Goal: Transaction & Acquisition: Purchase product/service

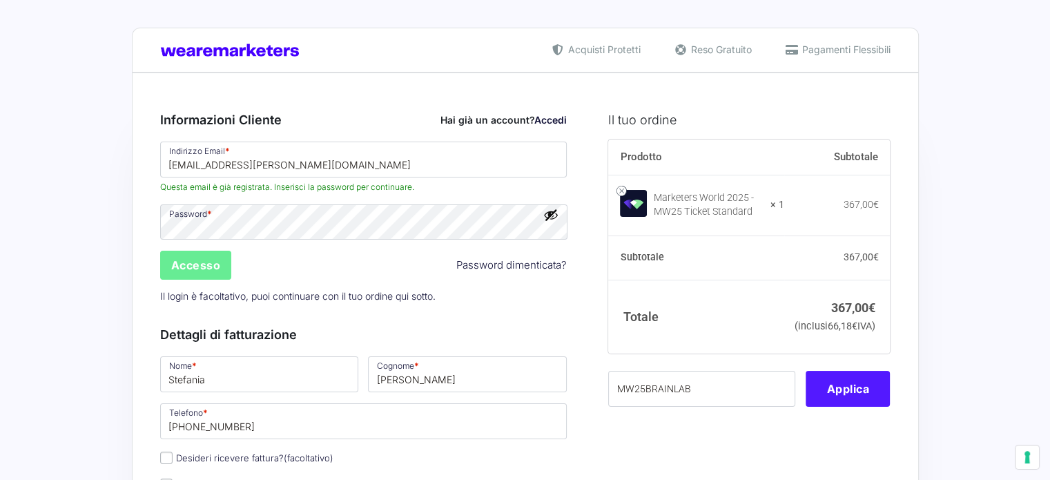
type input "MW25BRAINLAB"
click at [862, 407] on button "Applica" at bounding box center [848, 389] width 84 height 36
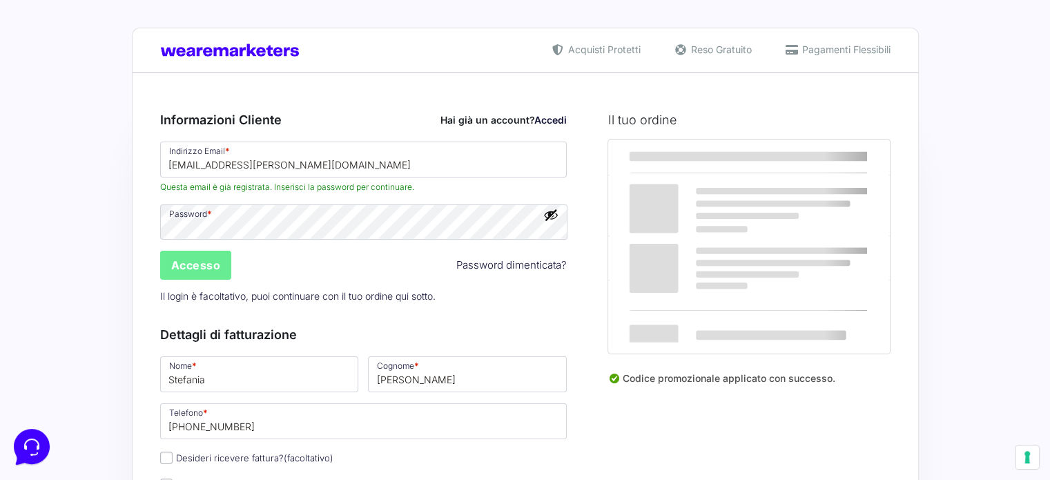
click at [864, 397] on div "Codice promozionale applicato con successo." at bounding box center [749, 384] width 282 height 26
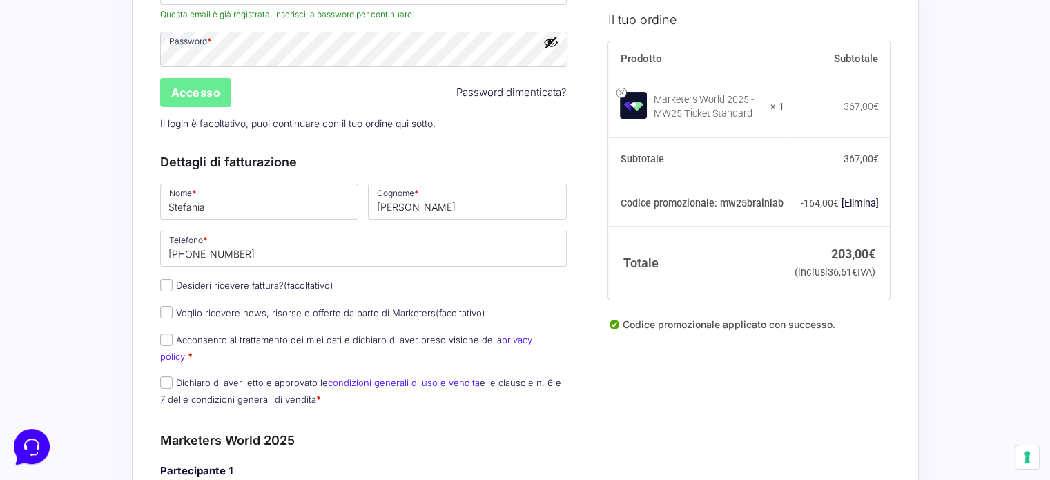
scroll to position [174, 0]
click at [249, 335] on label "Acconsento al trattamento dei miei dati e dichiaro di aver preso visione della …" at bounding box center [346, 346] width 372 height 27
click at [173, 335] on input "Acconsento al trattamento dei miei dati e dichiaro di aver preso visione della …" at bounding box center [166, 338] width 12 height 12
checkbox input "true"
click at [227, 376] on label "Dichiaro di aver letto e approvato le condizioni generali di uso e vendita e le…" at bounding box center [360, 389] width 401 height 27
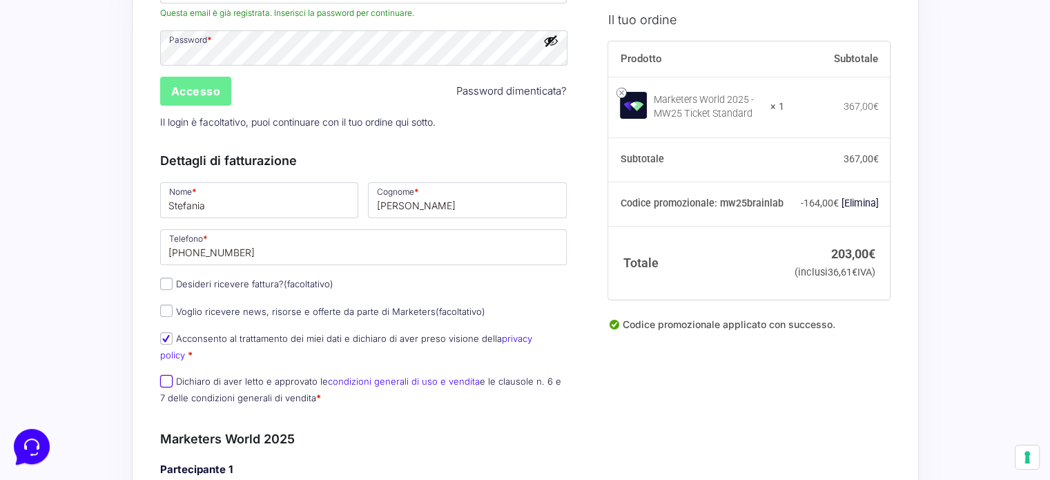
click at [173, 375] on input "Dichiaro di aver letto e approvato le condizioni generali di uso e vendita e le…" at bounding box center [166, 381] width 12 height 12
checkbox input "true"
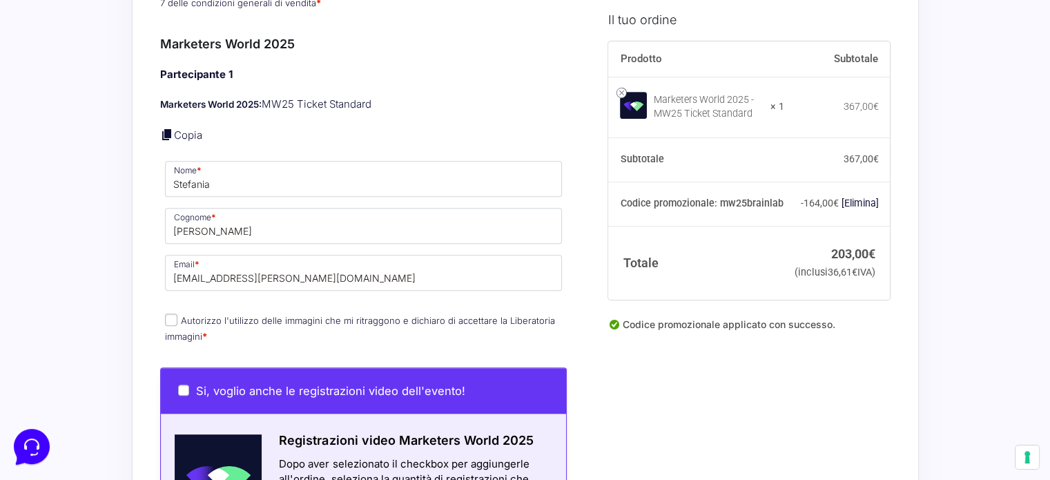
scroll to position [621, 0]
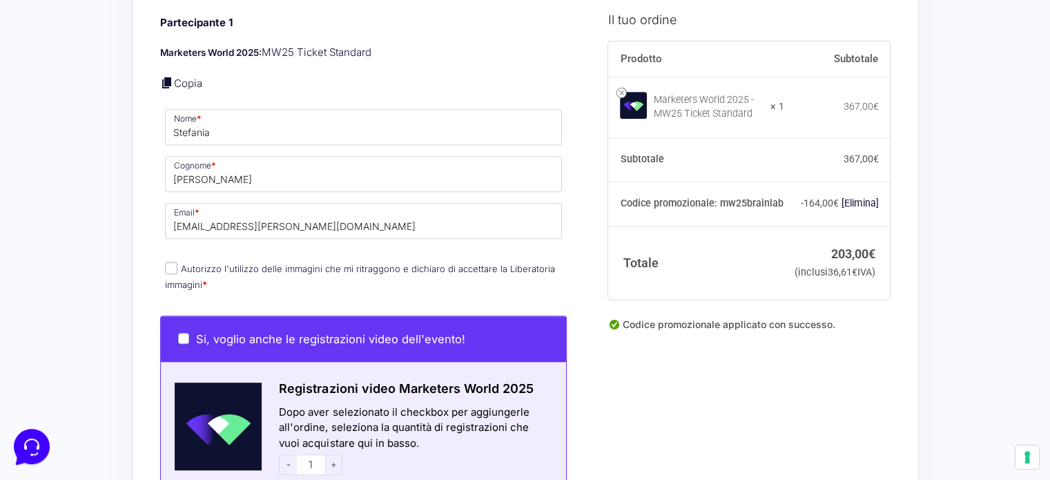
click at [329, 263] on label "Autorizzo l'utilizzo delle immagini che mi ritraggono e dichiaro di accettare l…" at bounding box center [360, 276] width 390 height 27
click at [177, 262] on input "Autorizzo l'utilizzo delle immagini che mi ritraggono e dichiaro di accettare l…" at bounding box center [171, 268] width 12 height 12
checkbox input "true"
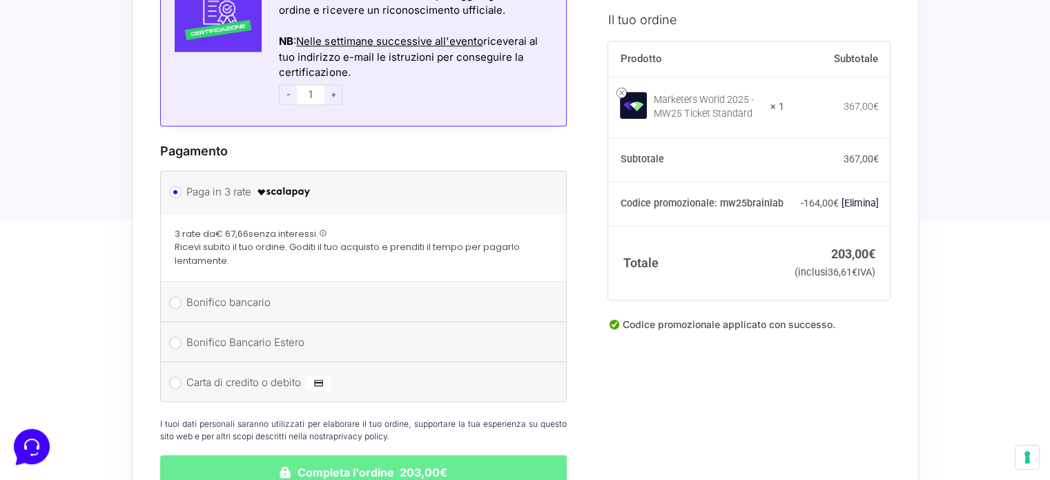
scroll to position [1288, 0]
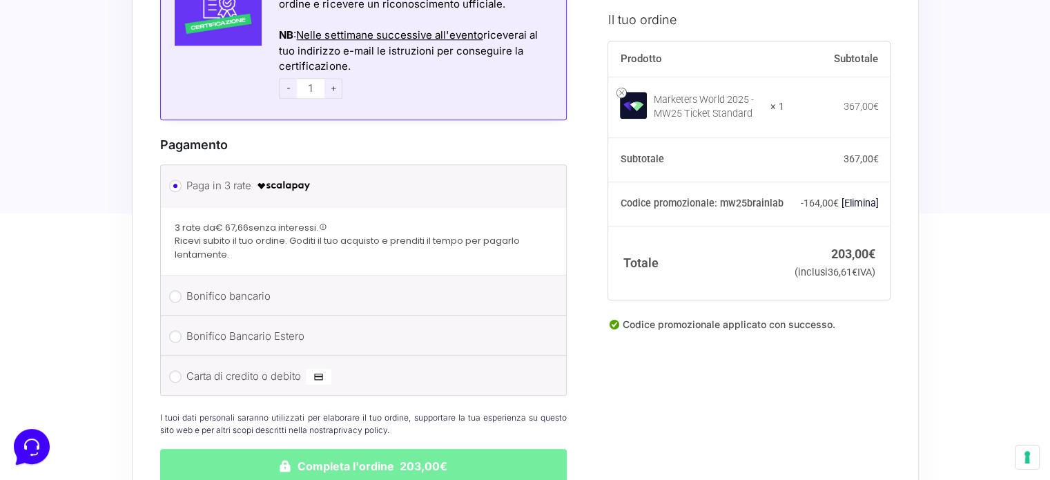
click at [285, 452] on button "Completa l'ordine 203,00€" at bounding box center [363, 466] width 407 height 35
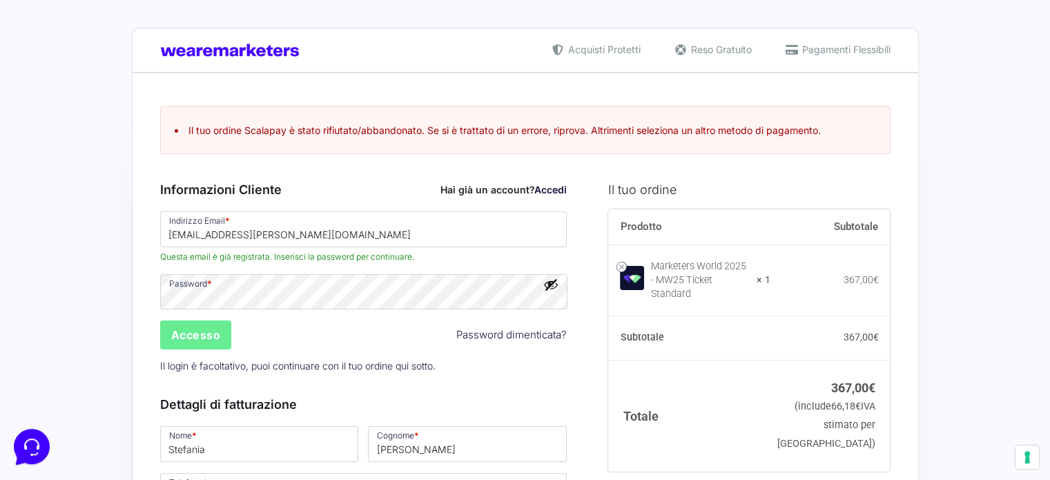
click at [838, 52] on span "Pagamenti Flessibili" at bounding box center [845, 49] width 92 height 14
click at [202, 329] on input "Accesso" at bounding box center [196, 334] width 72 height 29
click at [205, 331] on div "Password * Accesso Password dimenticata? Il login è facoltativo, puoi continuar…" at bounding box center [363, 326] width 417 height 108
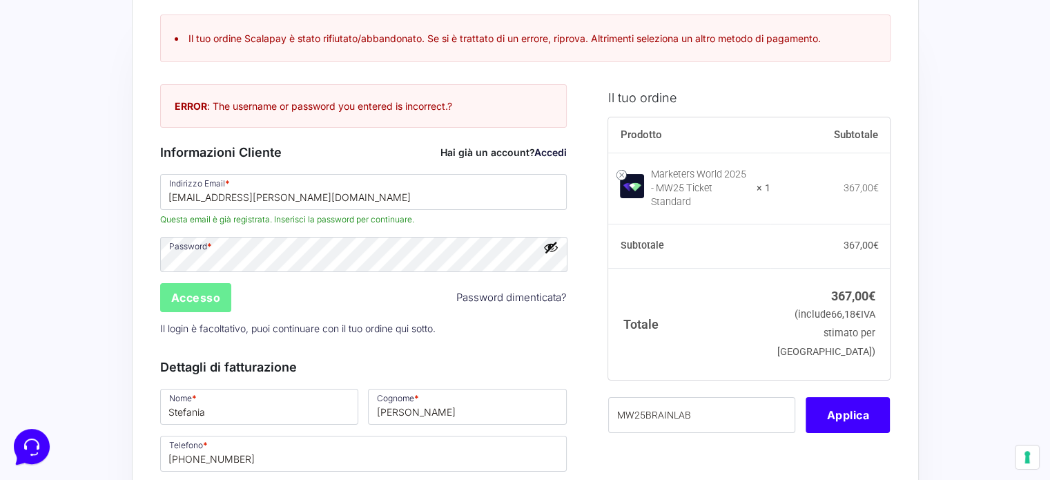
scroll to position [207, 0]
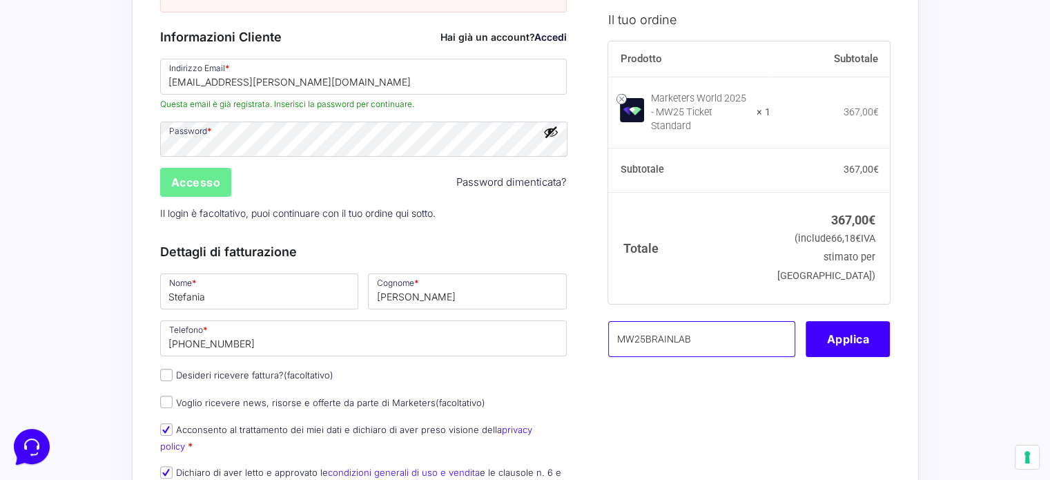
click at [704, 323] on input "MW25BRAINLAB" at bounding box center [701, 339] width 187 height 36
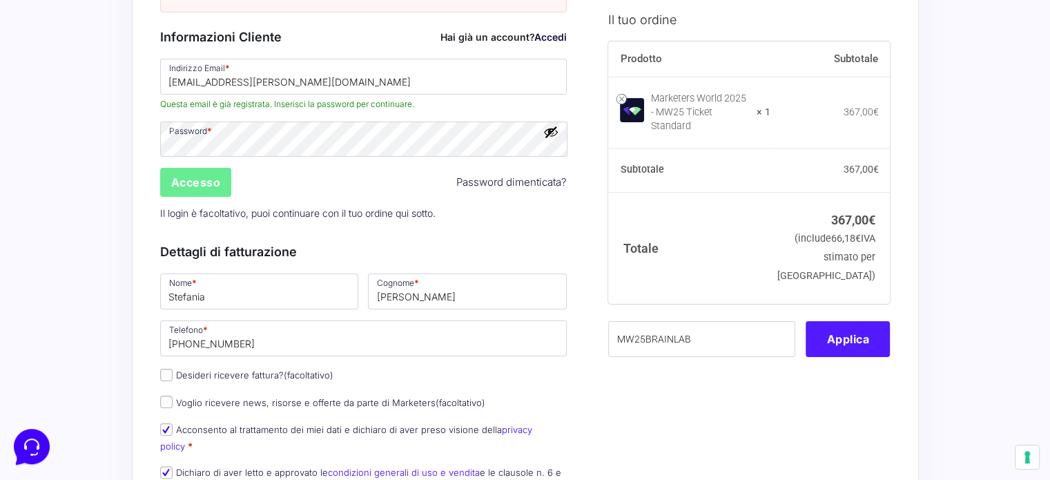
click at [842, 336] on button "Applica" at bounding box center [848, 339] width 84 height 36
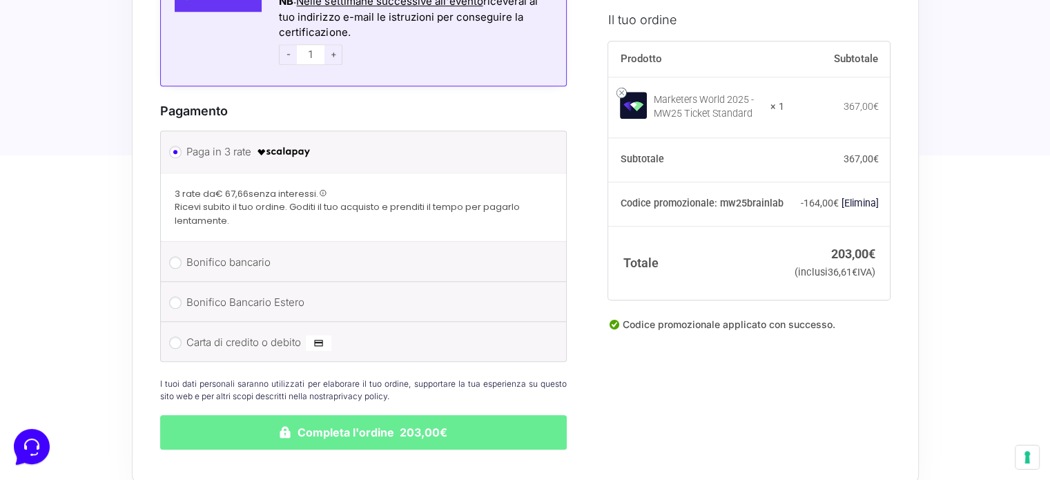
scroll to position [1450, 0]
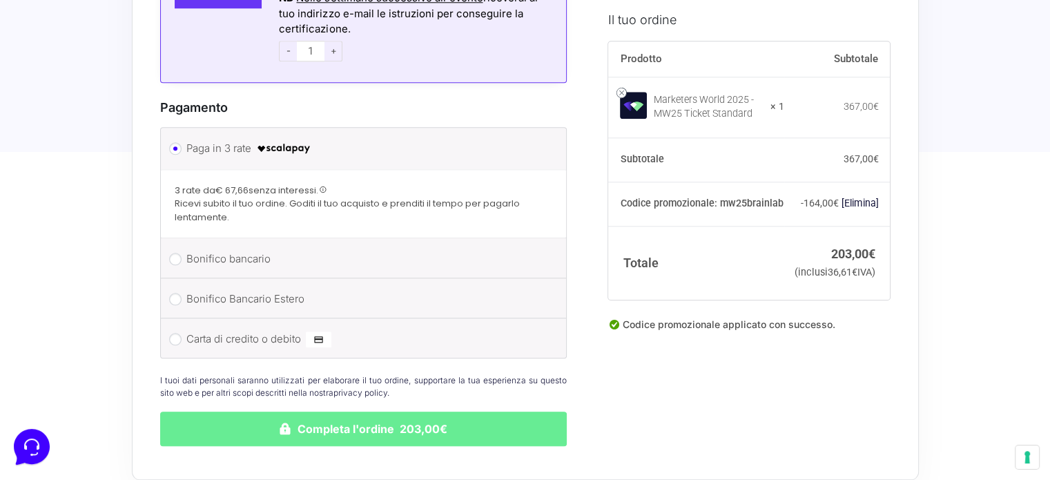
click at [248, 329] on label "Carta di credito o debito" at bounding box center [361, 339] width 350 height 21
click at [182, 333] on input "Carta di credito o debito" at bounding box center [175, 339] width 12 height 12
radio input "true"
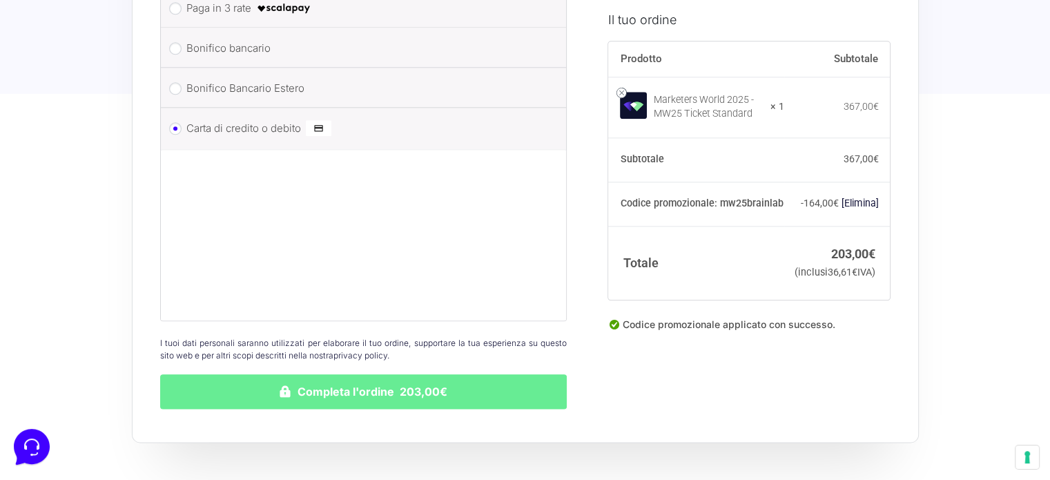
scroll to position [1657, 0]
